Goal: Contribute content

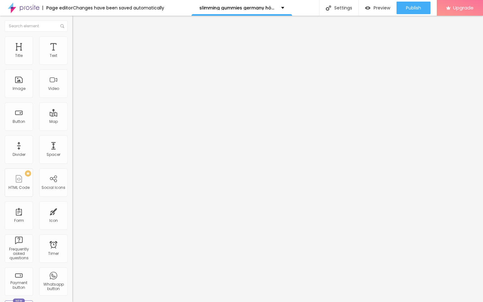
click at [72, 59] on input "entre em contato" at bounding box center [109, 56] width 75 height 6
paste input "👇❗❗𝐒𝐡𝐨𝐩𝐍𝐨𝐰❗❗👇"
type input "👇❗❗𝐒𝐡𝐨𝐩𝐍𝐨𝐰❗❗👇"
click at [72, 130] on input "https://" at bounding box center [109, 126] width 75 height 6
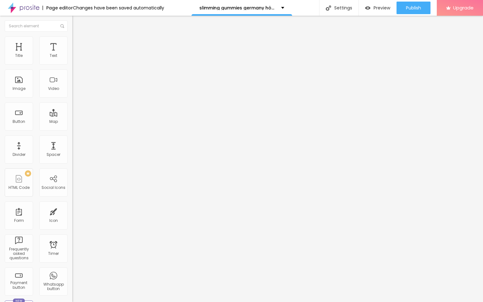
click at [72, 130] on input "https://" at bounding box center [109, 126] width 75 height 6
paste input "[DOMAIN_NAME][URL]"
type input "[URL][DOMAIN_NAME]"
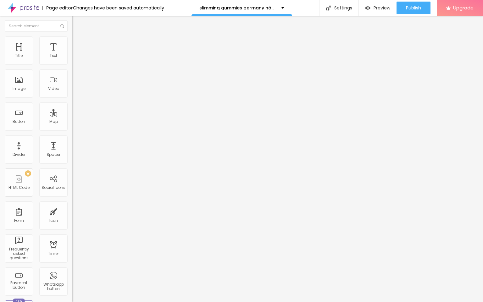
click at [72, 54] on span "Change image" at bounding box center [89, 51] width 34 height 5
click at [72, 129] on input "https://" at bounding box center [109, 126] width 75 height 6
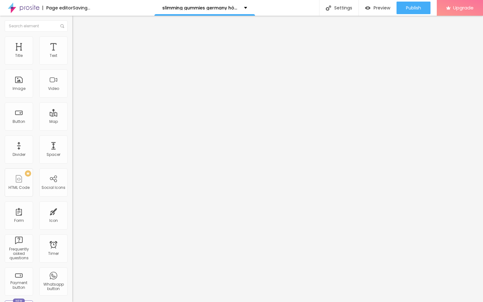
paste input "[DOMAIN_NAME][URL]"
type input "[URL][DOMAIN_NAME]"
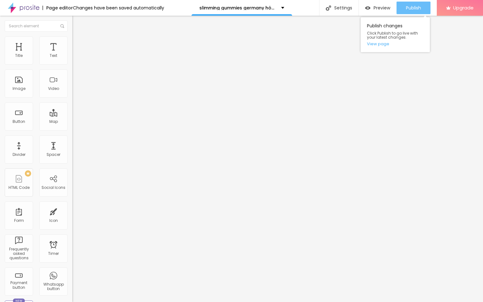
click at [408, 7] on span "Publish" at bounding box center [413, 7] width 15 height 5
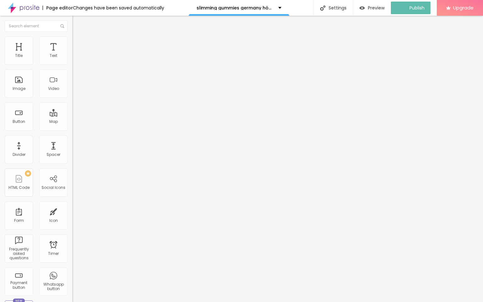
click at [24, 8] on img at bounding box center [23, 8] width 31 height 16
